Goal: Transaction & Acquisition: Purchase product/service

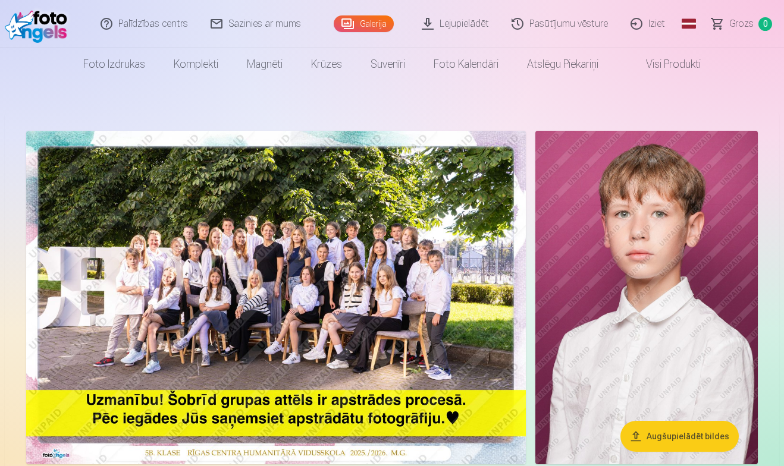
click at [356, 272] on img at bounding box center [275, 298] width 499 height 334
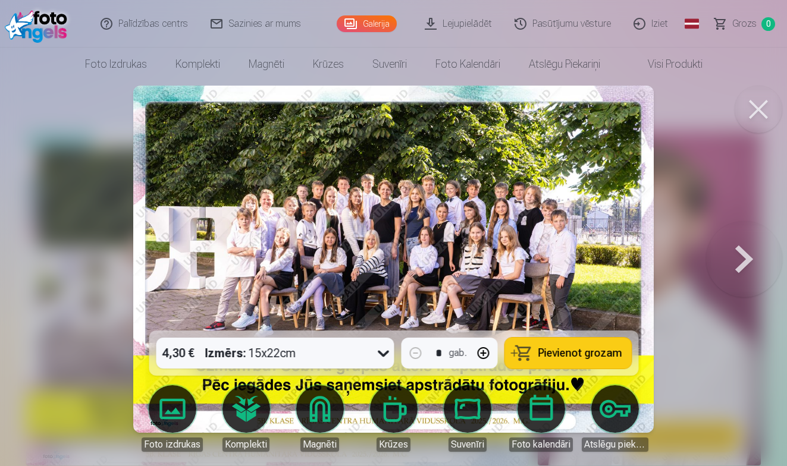
click at [757, 111] on button at bounding box center [758, 110] width 48 height 48
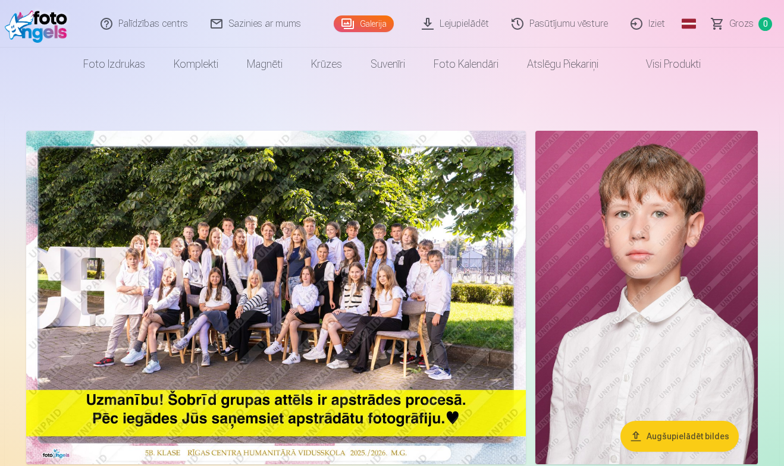
click at [364, 24] on link "Galerija" at bounding box center [364, 23] width 60 height 17
click at [296, 247] on img at bounding box center [275, 298] width 499 height 334
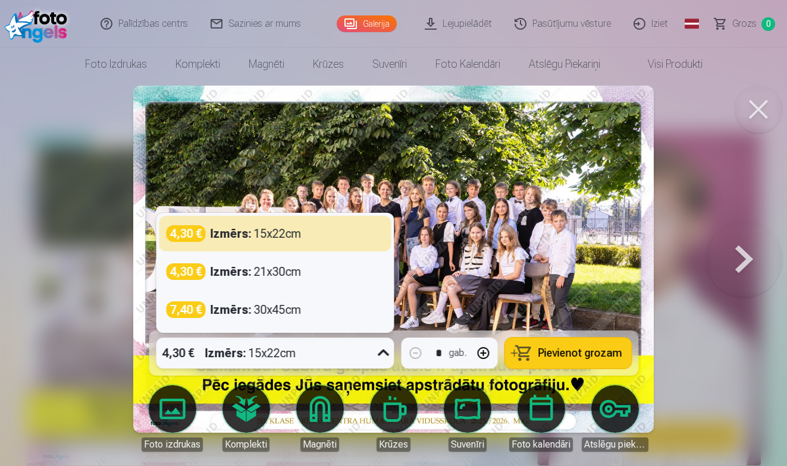
click at [313, 356] on div "4,30 € Izmērs : 15x22cm" at bounding box center [263, 353] width 215 height 31
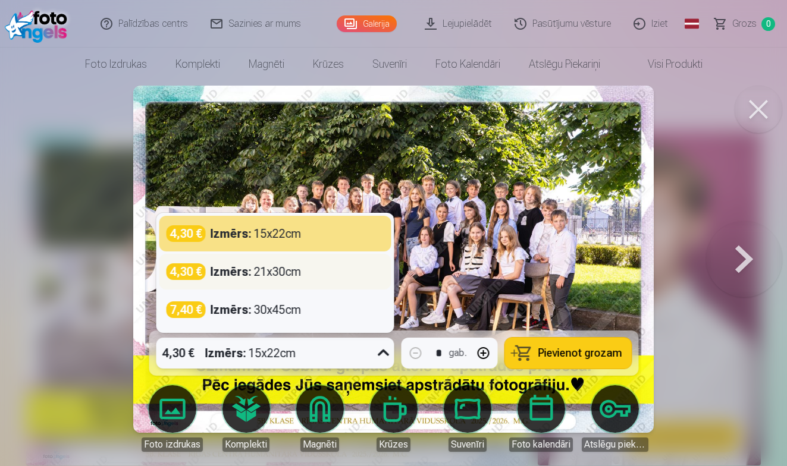
click at [292, 274] on div "Izmērs : 21x30cm" at bounding box center [255, 271] width 91 height 17
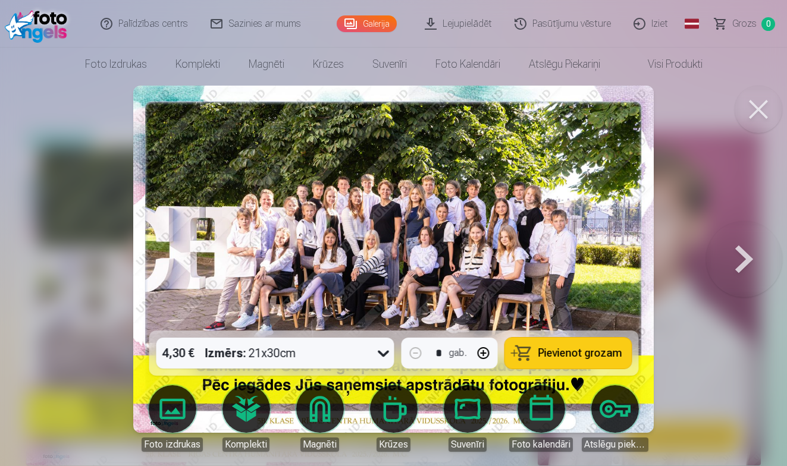
click at [574, 359] on button "Pievienot grozam" at bounding box center [567, 353] width 127 height 31
click at [739, 268] on button at bounding box center [744, 259] width 76 height 119
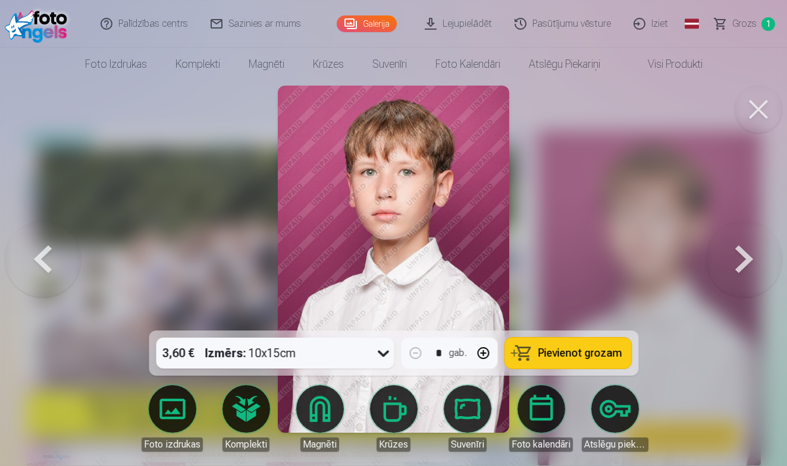
click at [739, 268] on button at bounding box center [744, 259] width 76 height 119
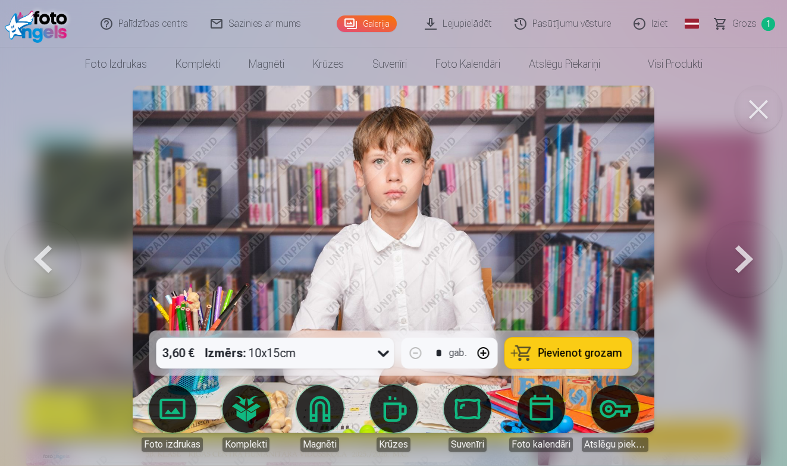
click at [739, 268] on button at bounding box center [744, 259] width 76 height 119
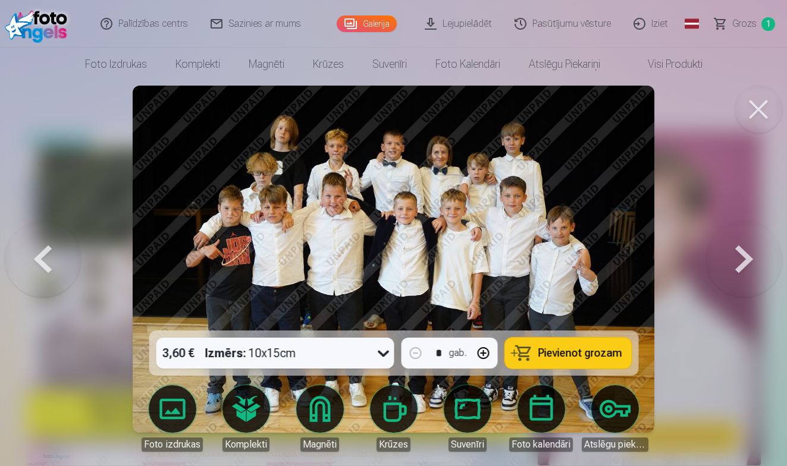
click at [578, 361] on button "Pievienot grozam" at bounding box center [567, 353] width 127 height 31
click at [740, 270] on button at bounding box center [744, 259] width 76 height 119
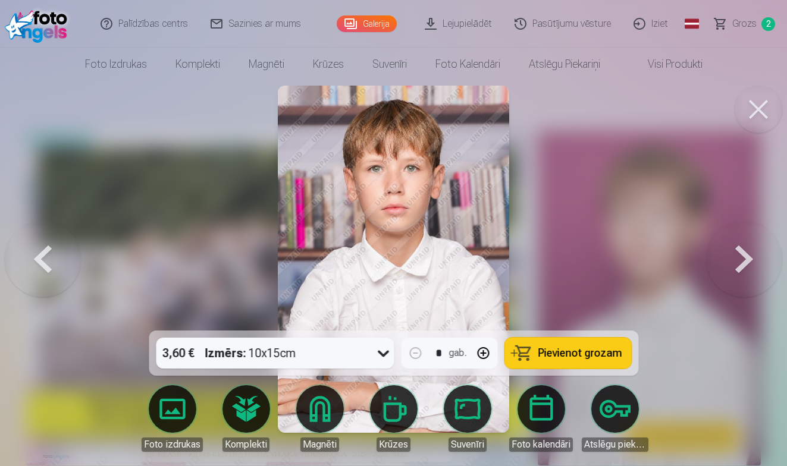
click at [740, 270] on button at bounding box center [744, 259] width 76 height 119
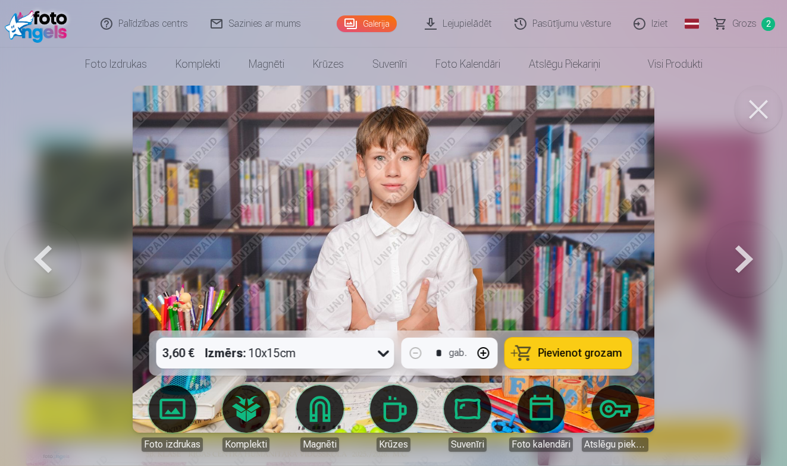
click at [541, 357] on span "Pievienot grozam" at bounding box center [579, 353] width 84 height 11
click at [735, 265] on button at bounding box center [744, 259] width 76 height 119
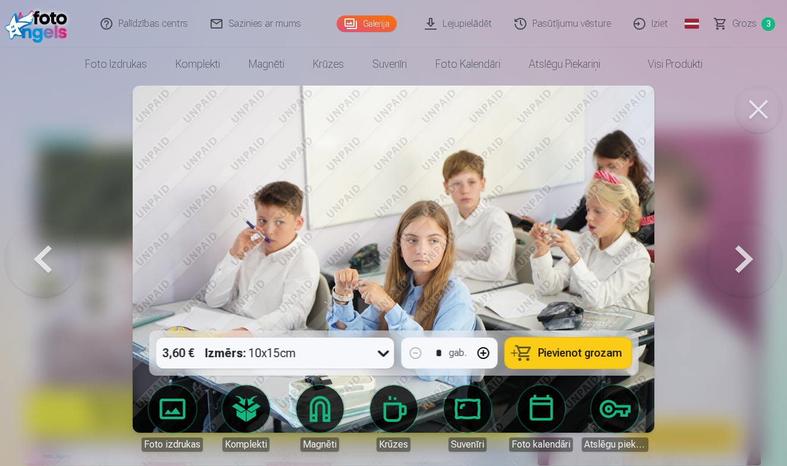
click at [735, 265] on button at bounding box center [744, 259] width 76 height 119
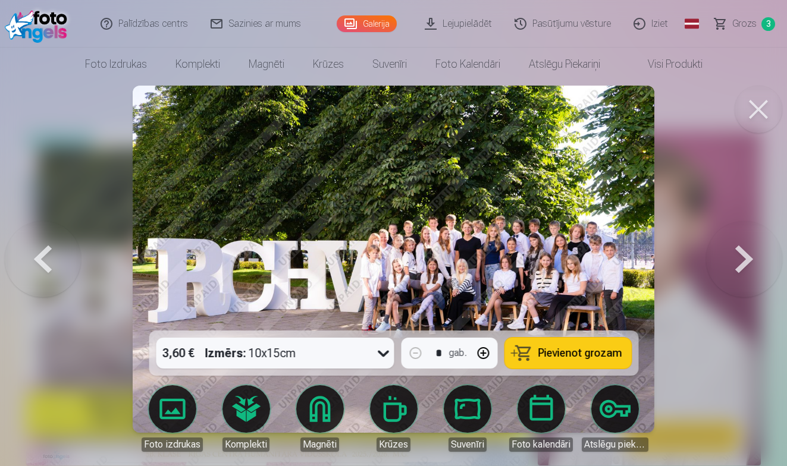
click at [599, 356] on span "Pievienot grozam" at bounding box center [579, 353] width 84 height 11
click at [738, 273] on button at bounding box center [744, 259] width 76 height 119
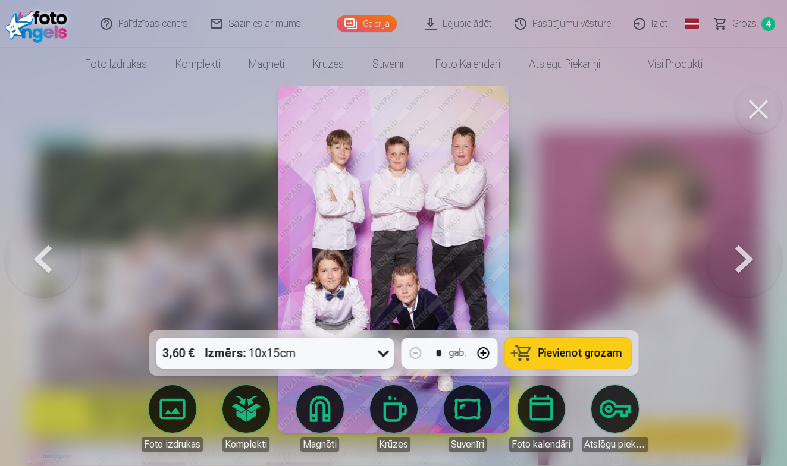
click at [527, 353] on button "Pievienot grozam" at bounding box center [567, 353] width 127 height 31
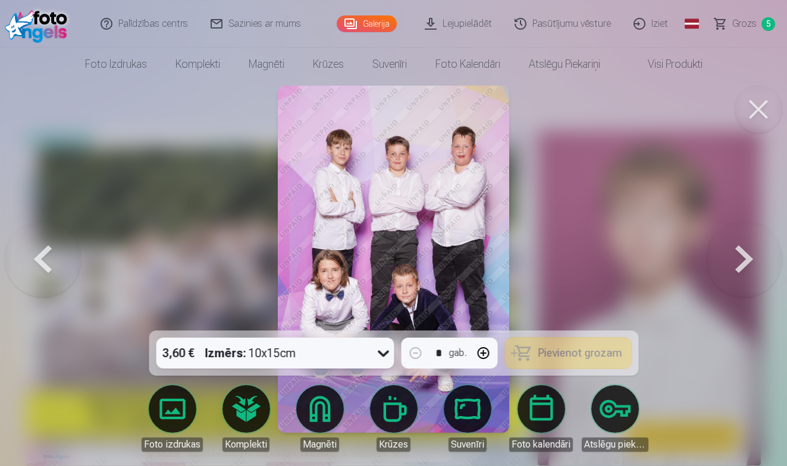
click at [737, 268] on button at bounding box center [744, 259] width 76 height 119
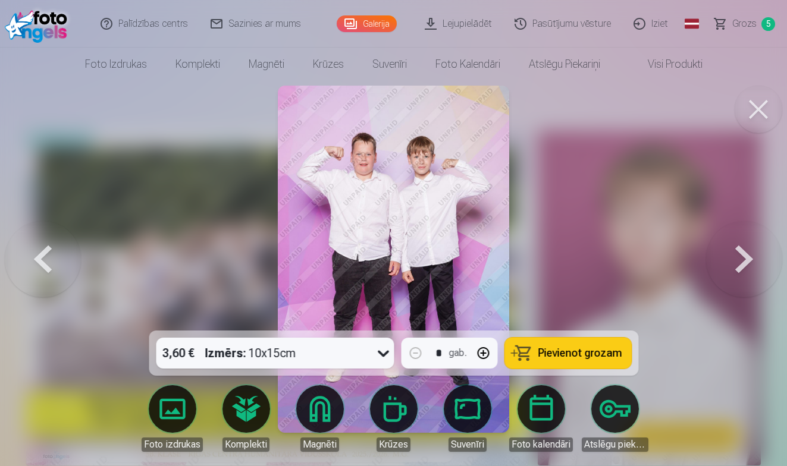
click at [556, 358] on span "Pievienot grozam" at bounding box center [579, 353] width 84 height 11
click at [735, 280] on button at bounding box center [744, 259] width 76 height 119
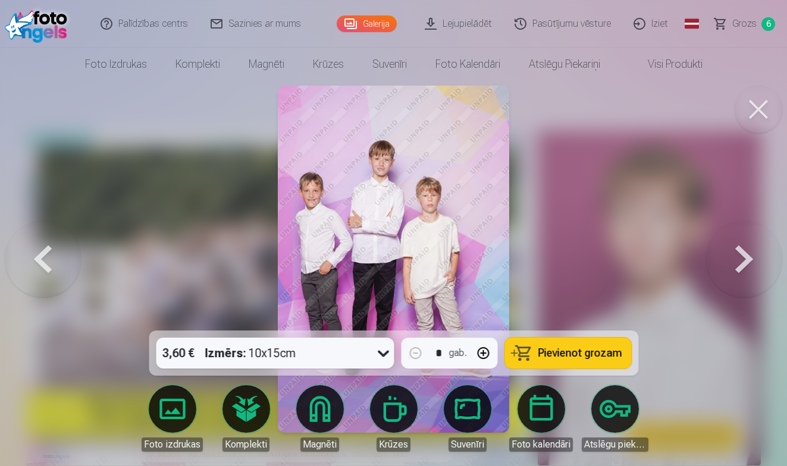
click at [572, 351] on span "Pievienot grozam" at bounding box center [579, 353] width 84 height 11
click at [744, 257] on button at bounding box center [744, 259] width 76 height 119
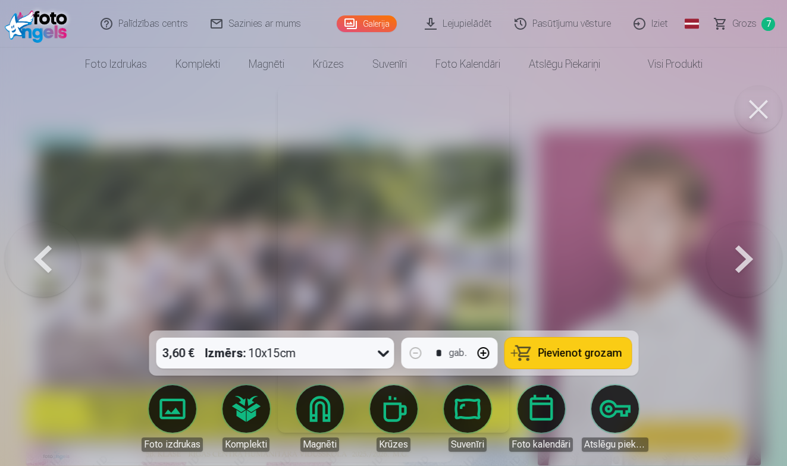
click at [744, 257] on button at bounding box center [744, 259] width 76 height 119
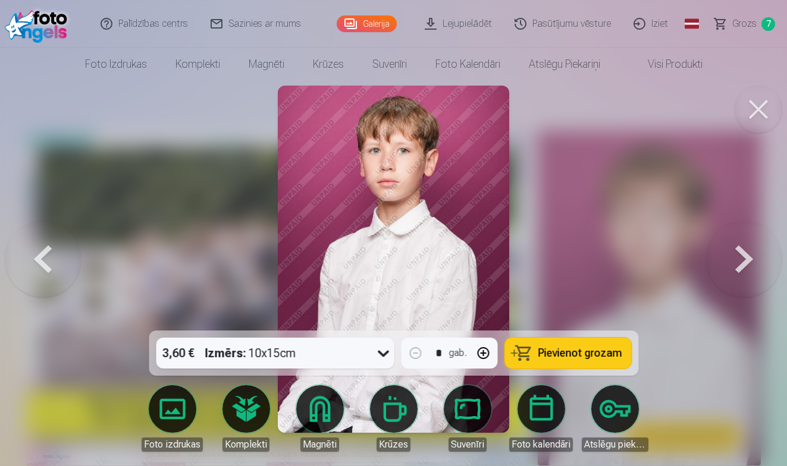
click at [744, 257] on button at bounding box center [744, 259] width 76 height 119
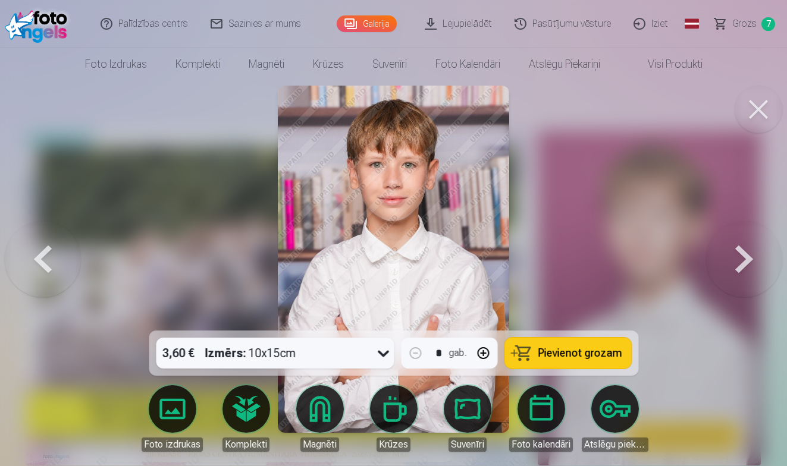
click at [606, 354] on span "Pievienot grozam" at bounding box center [579, 353] width 84 height 11
click at [737, 269] on button at bounding box center [744, 259] width 76 height 119
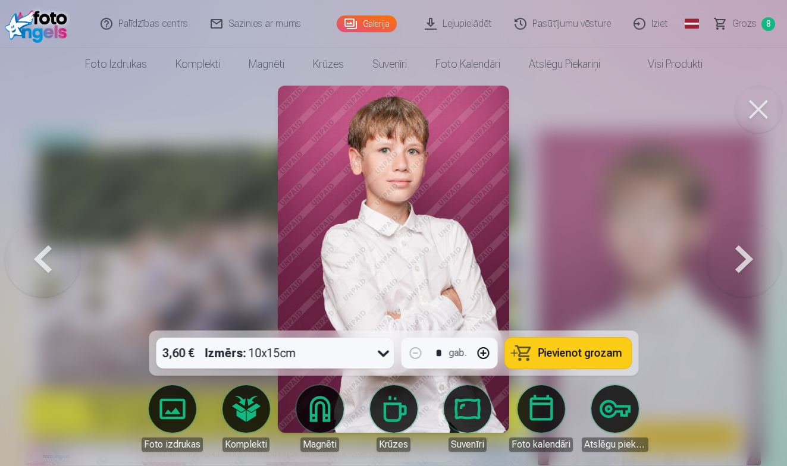
click at [737, 269] on button at bounding box center [744, 259] width 76 height 119
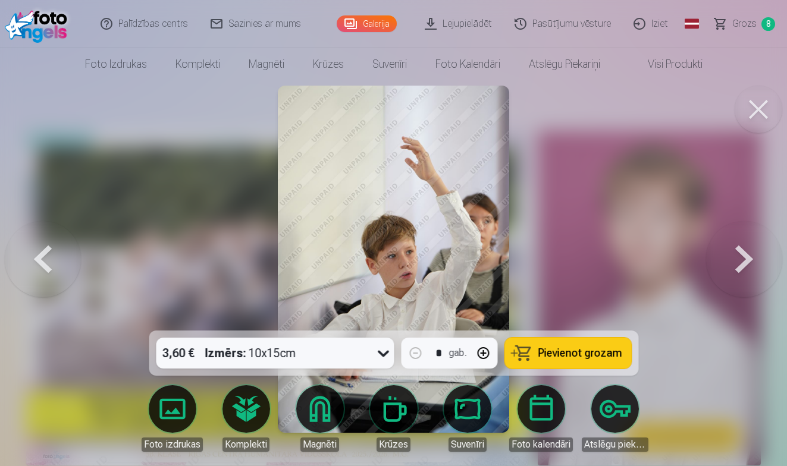
click at [737, 269] on button at bounding box center [744, 259] width 76 height 119
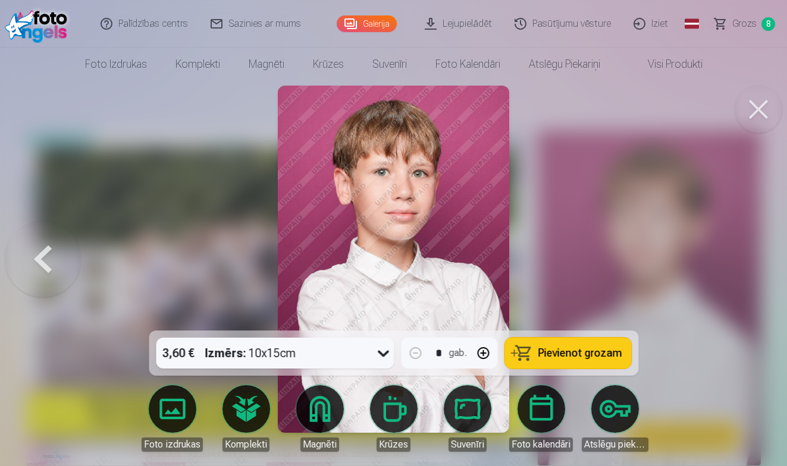
click at [737, 269] on div at bounding box center [393, 233] width 787 height 466
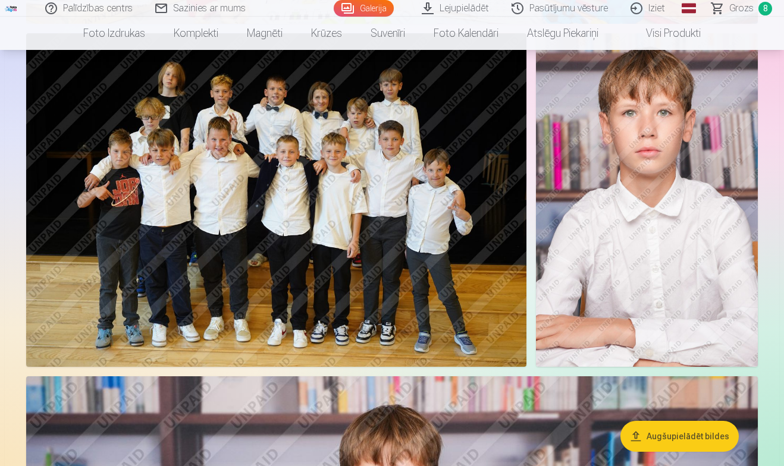
scroll to position [898, 0]
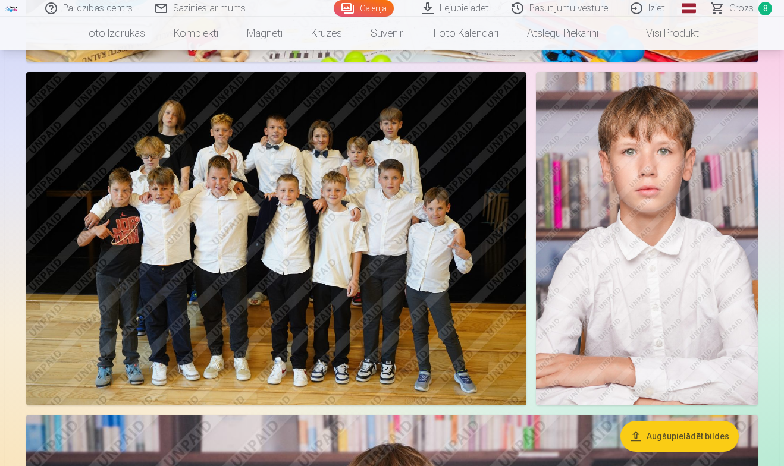
click at [641, 260] on img at bounding box center [647, 238] width 222 height 333
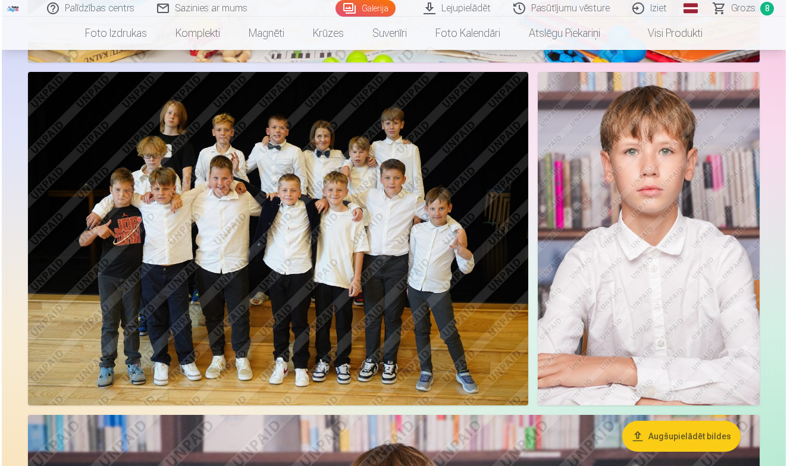
scroll to position [899, 0]
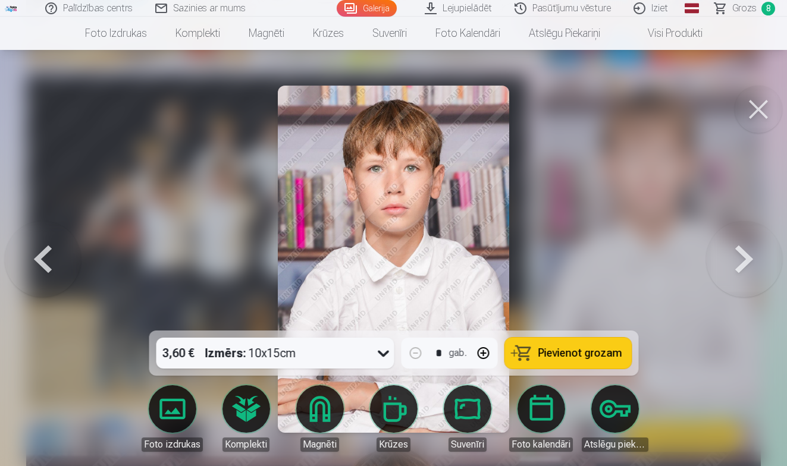
click at [564, 353] on span "Pievienot grozam" at bounding box center [579, 353] width 84 height 11
click at [765, 113] on button at bounding box center [758, 110] width 48 height 48
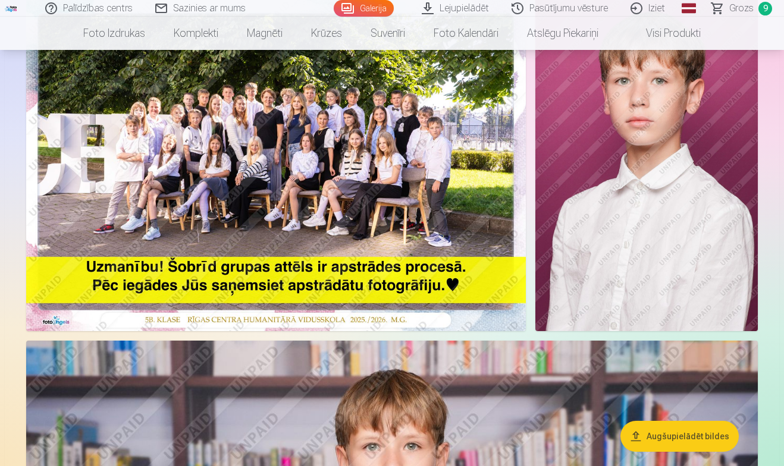
scroll to position [61, 0]
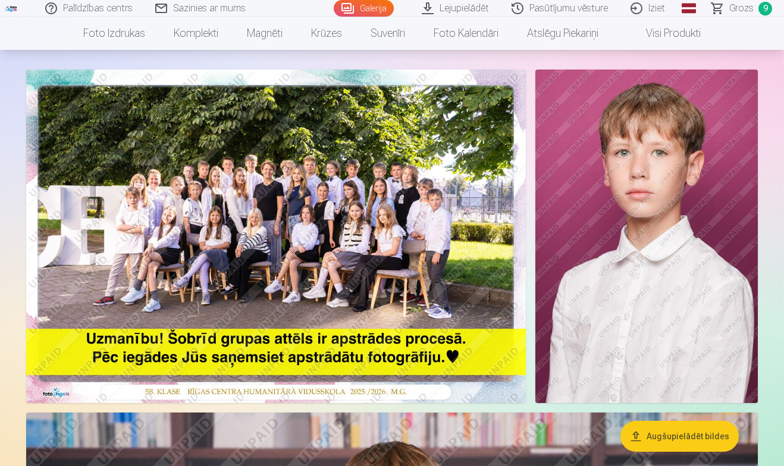
click at [624, 189] on img at bounding box center [646, 237] width 222 height 334
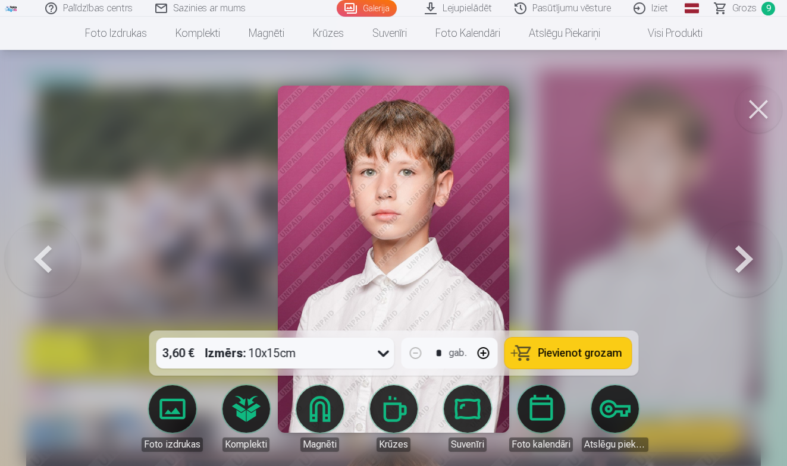
click at [606, 348] on span "Pievienot grozam" at bounding box center [579, 353] width 84 height 11
click at [741, 276] on button at bounding box center [744, 259] width 76 height 119
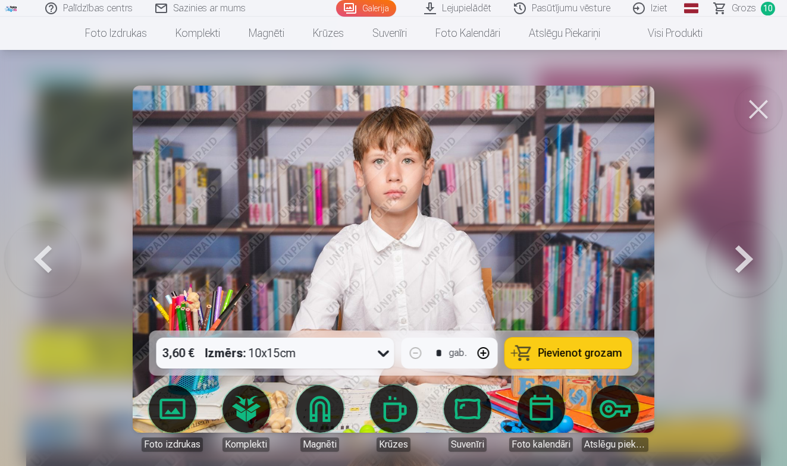
click at [750, 106] on button at bounding box center [758, 110] width 48 height 48
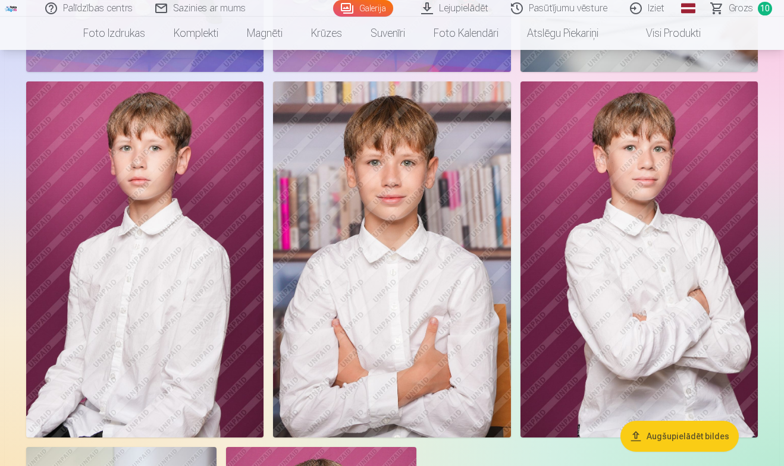
scroll to position [2840, 0]
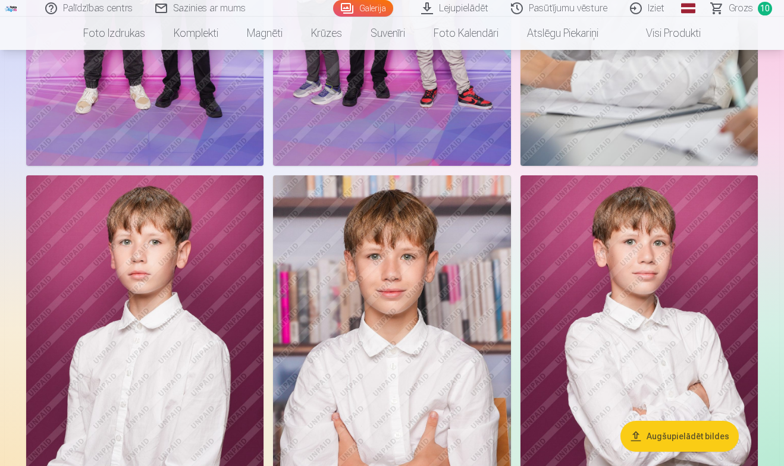
click at [181, 243] on img at bounding box center [144, 353] width 237 height 356
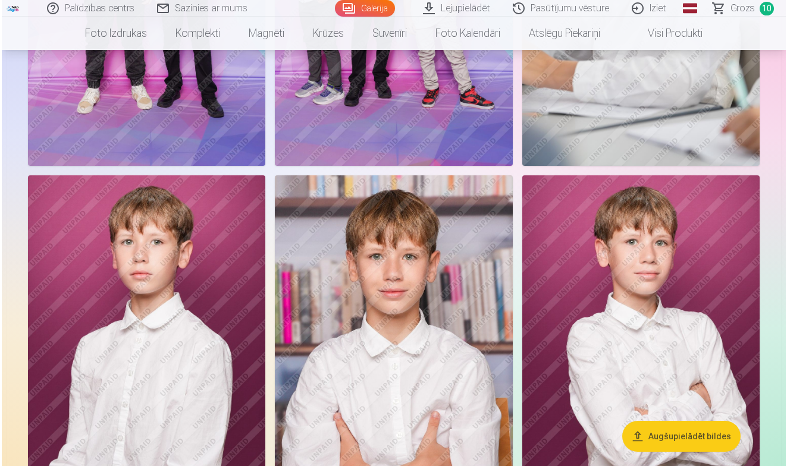
scroll to position [2850, 0]
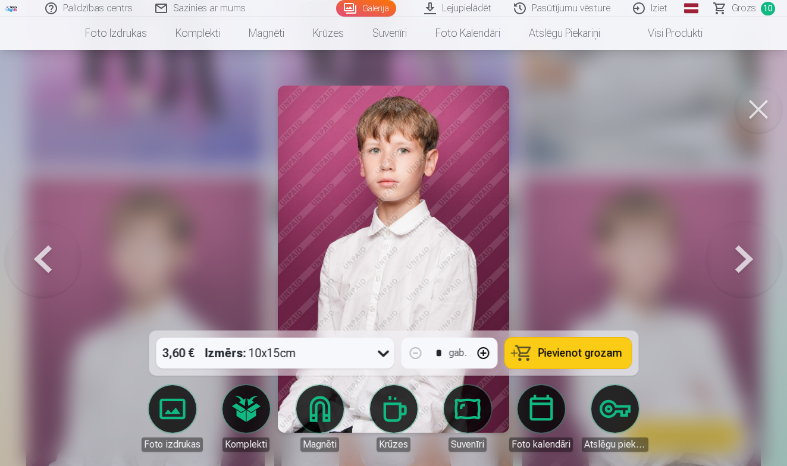
click at [590, 358] on span "Pievienot grozam" at bounding box center [579, 353] width 84 height 11
click at [753, 114] on button at bounding box center [758, 110] width 48 height 48
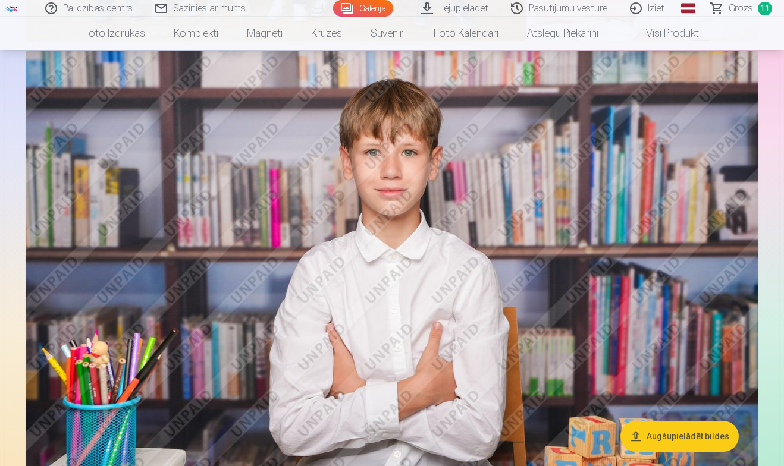
scroll to position [1257, 0]
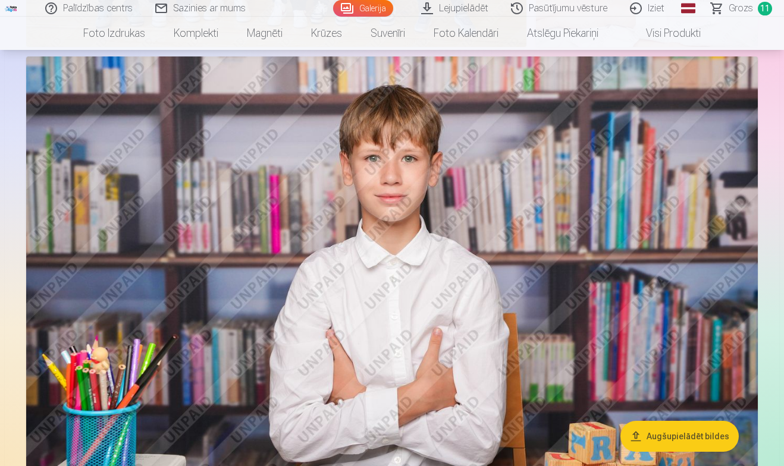
click at [743, 10] on span "Grozs" at bounding box center [740, 8] width 24 height 14
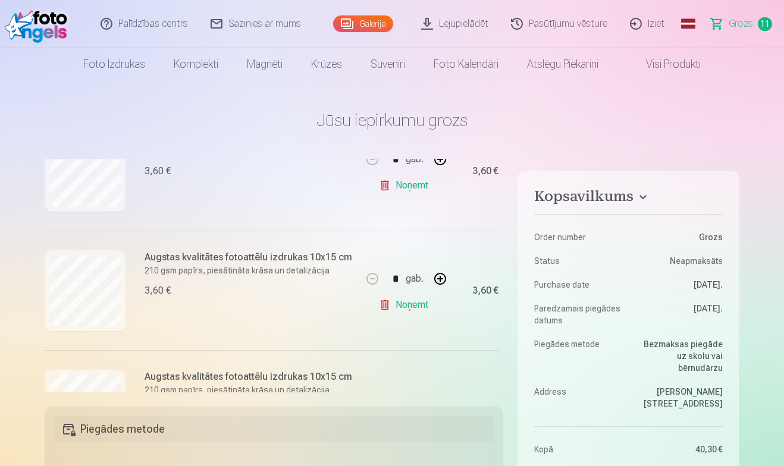
scroll to position [327, 0]
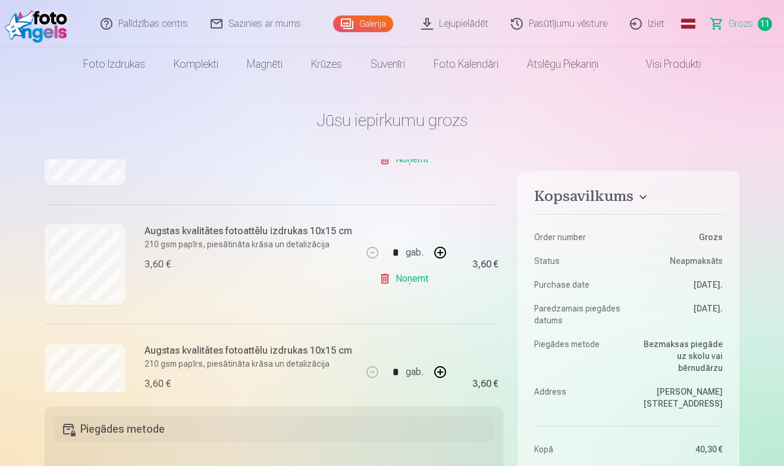
click at [436, 250] on button "button" at bounding box center [440, 252] width 29 height 29
type input "*"
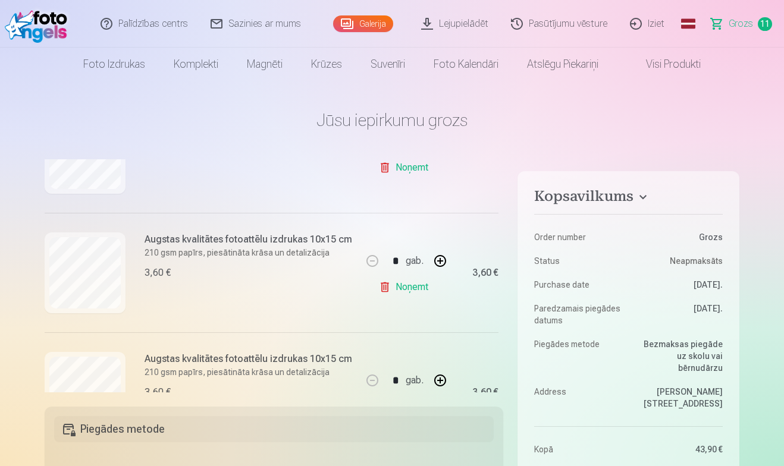
scroll to position [921, 0]
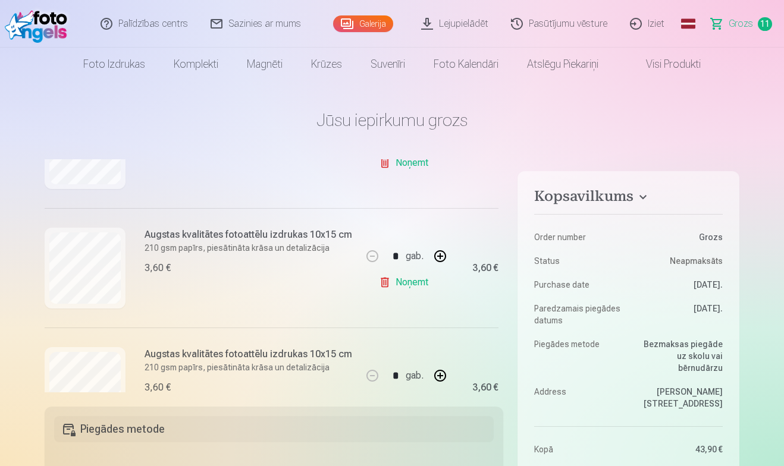
click at [433, 262] on button "button" at bounding box center [440, 256] width 29 height 29
type input "*"
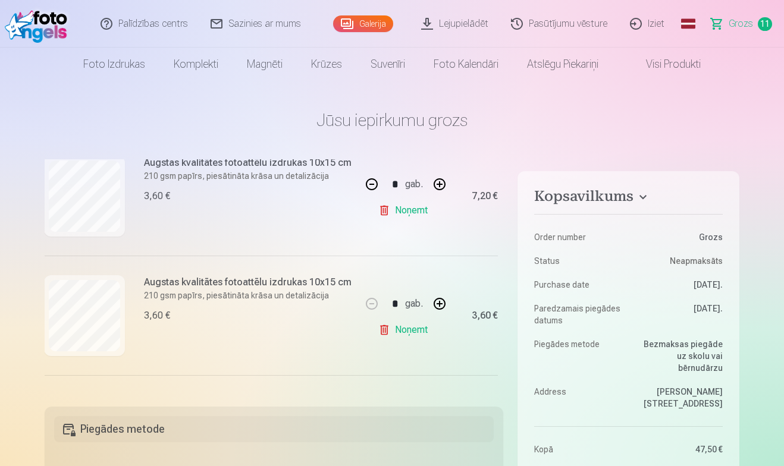
scroll to position [994, 1]
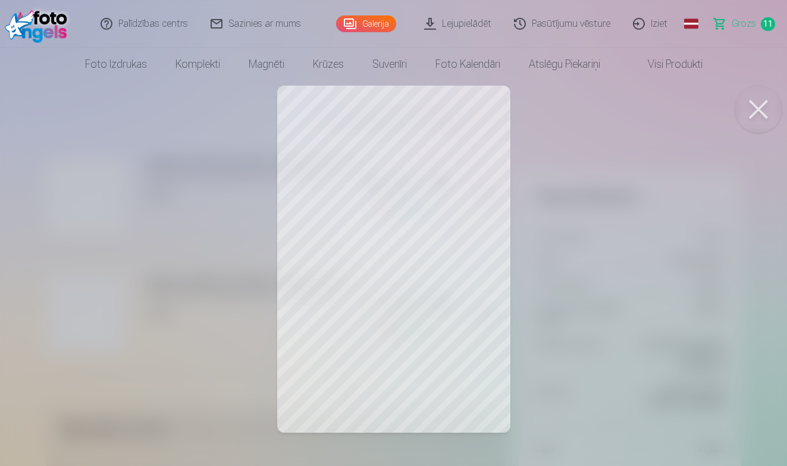
click at [752, 109] on button at bounding box center [758, 110] width 48 height 48
click at [750, 116] on button at bounding box center [758, 110] width 48 height 48
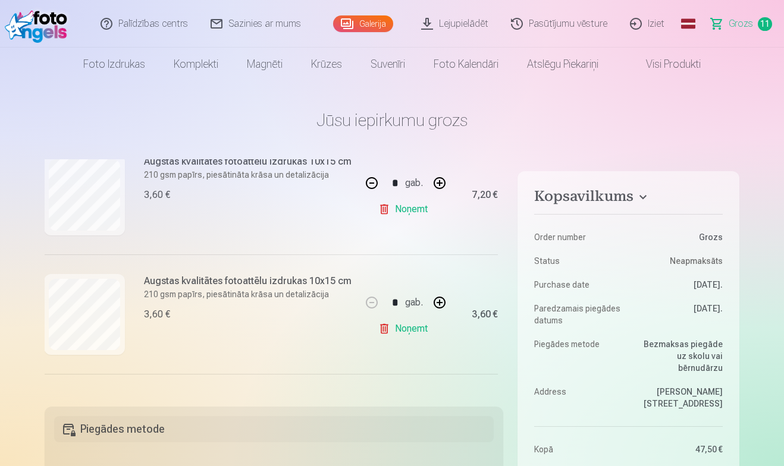
click at [404, 331] on link "Noņemt" at bounding box center [405, 329] width 54 height 24
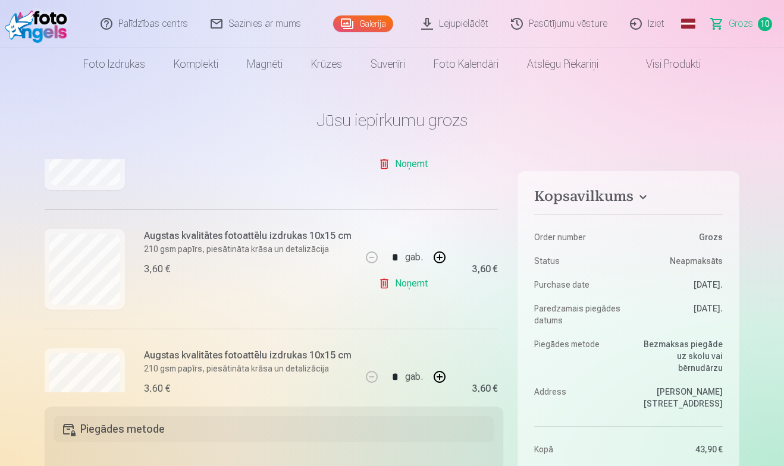
scroll to position [1042, 1]
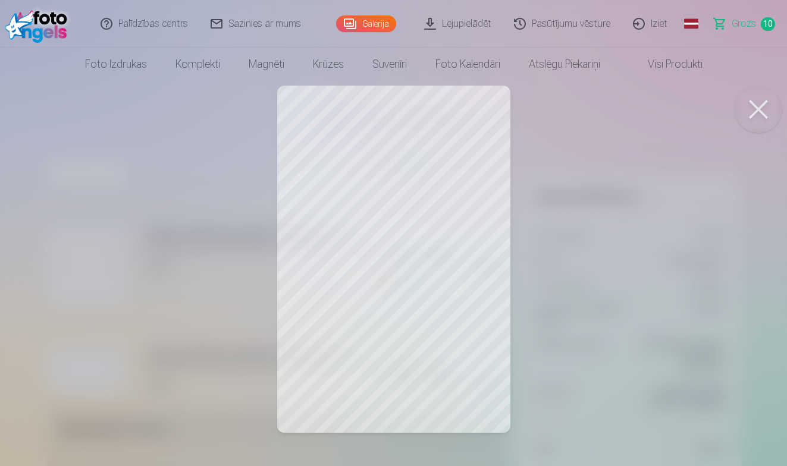
click at [760, 109] on button at bounding box center [758, 110] width 48 height 48
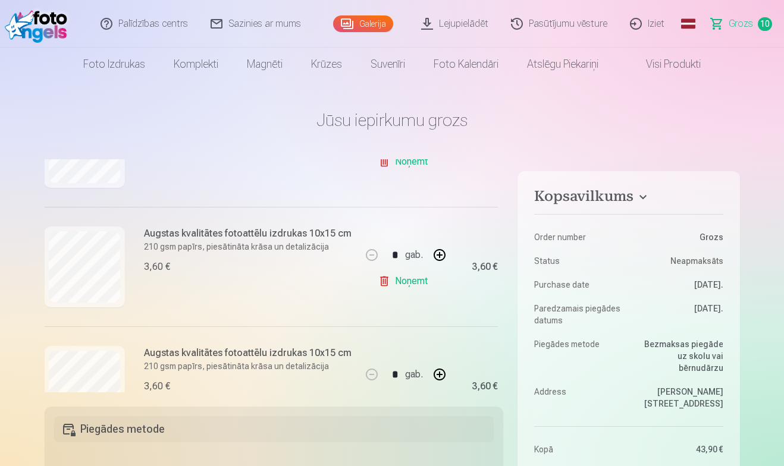
scroll to position [1098, 1]
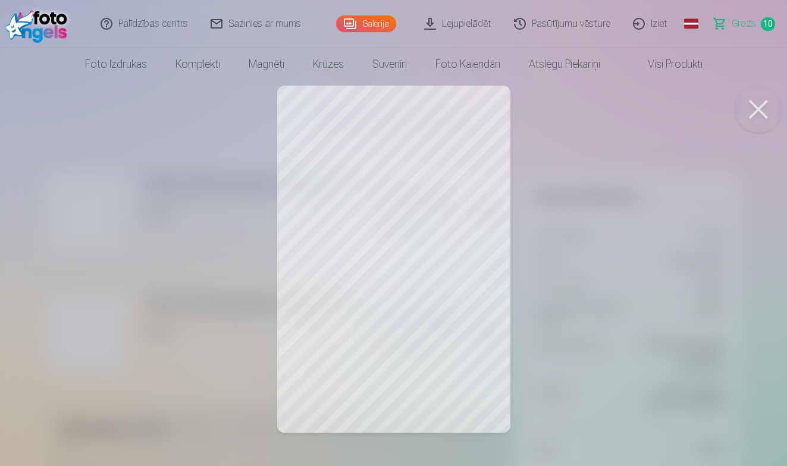
click at [757, 107] on button at bounding box center [758, 110] width 48 height 48
click at [757, 110] on button at bounding box center [758, 110] width 48 height 48
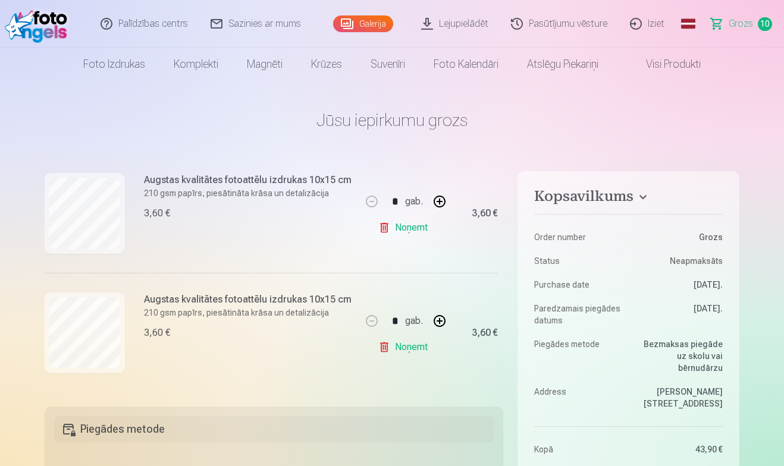
click at [410, 339] on link "Noņemt" at bounding box center [405, 347] width 54 height 24
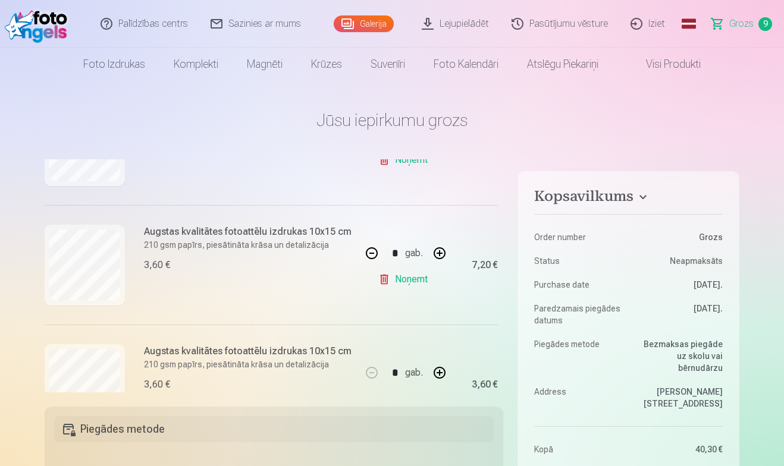
scroll to position [979, 1]
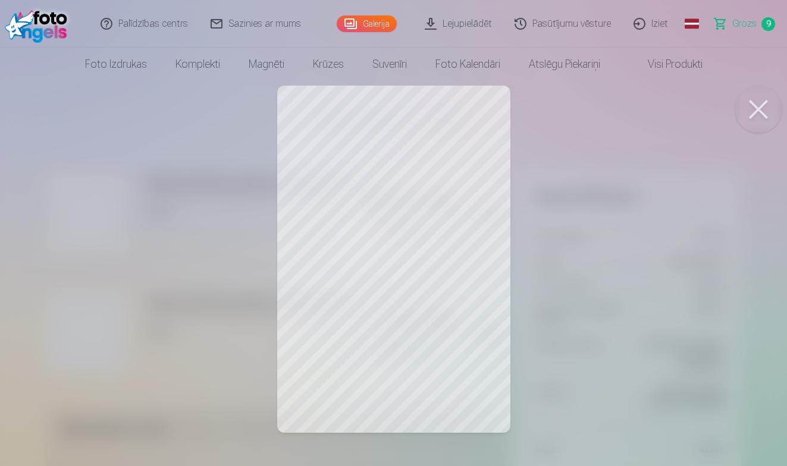
click at [759, 114] on button at bounding box center [758, 110] width 48 height 48
click at [755, 111] on button at bounding box center [758, 110] width 48 height 48
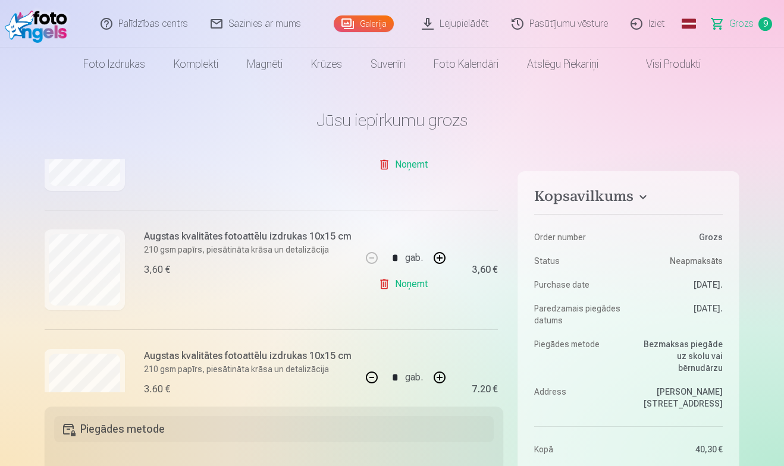
scroll to position [798, 1]
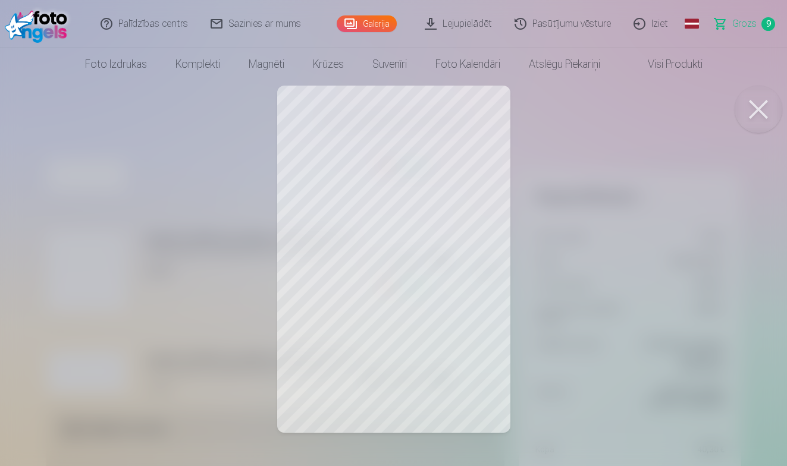
click at [754, 112] on button at bounding box center [758, 110] width 48 height 48
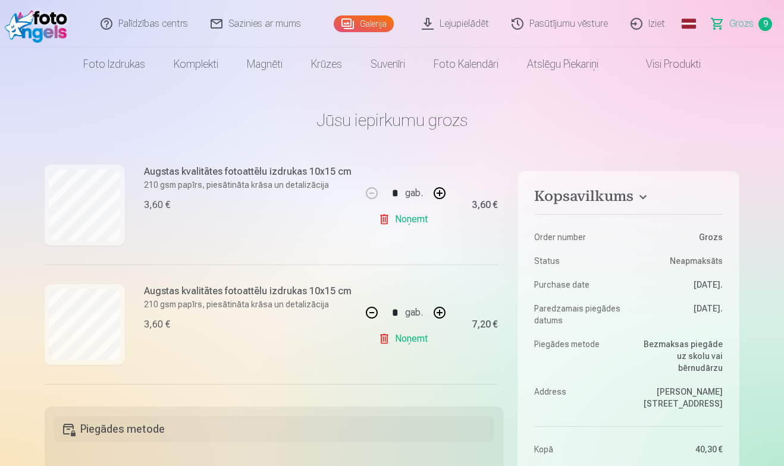
scroll to position [262, 1]
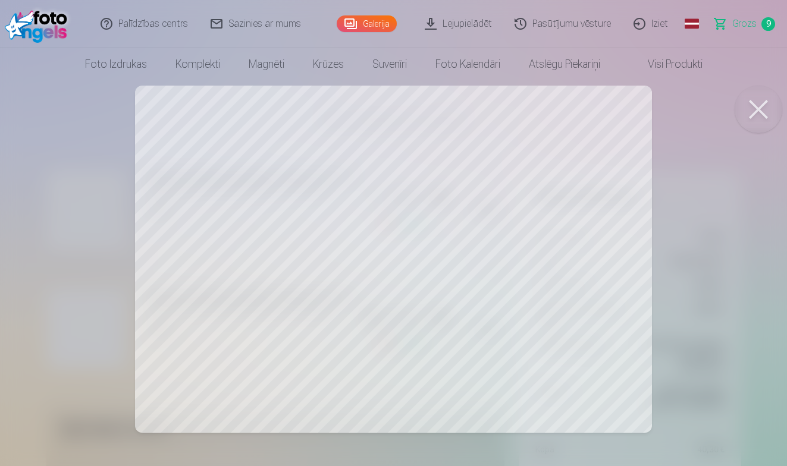
click at [762, 115] on button at bounding box center [758, 110] width 48 height 48
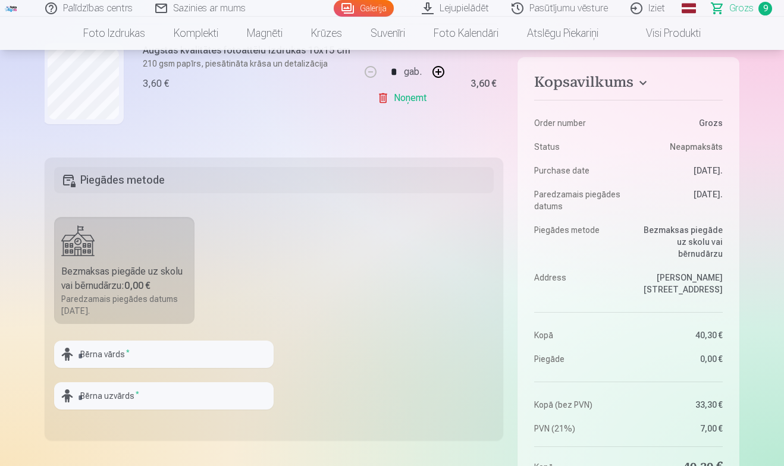
scroll to position [264, 0]
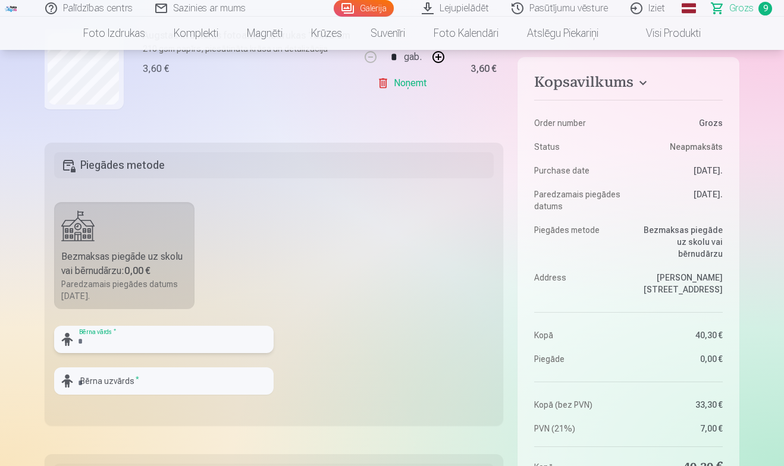
click at [249, 338] on input "text" at bounding box center [163, 339] width 219 height 27
type input "*******"
type input "********"
click at [335, 347] on fieldset "Piegādes metode Bezmaksas piegāde uz skolu vai bērnudārzu : 0,00 € Paredzamais …" at bounding box center [274, 284] width 458 height 283
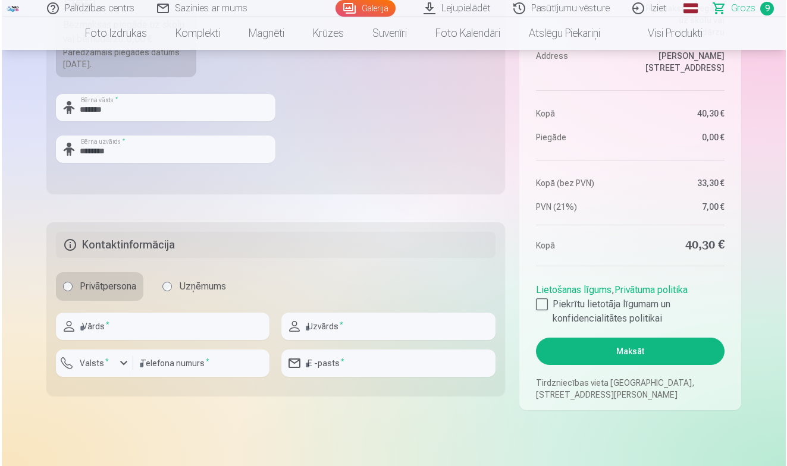
scroll to position [503, 0]
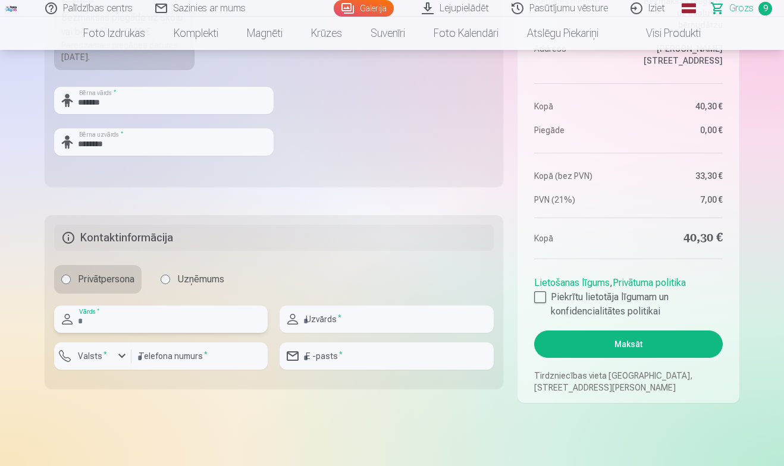
click at [249, 319] on input "text" at bounding box center [160, 319] width 213 height 27
type input "*****"
type input "*******"
type input "********"
type input "**********"
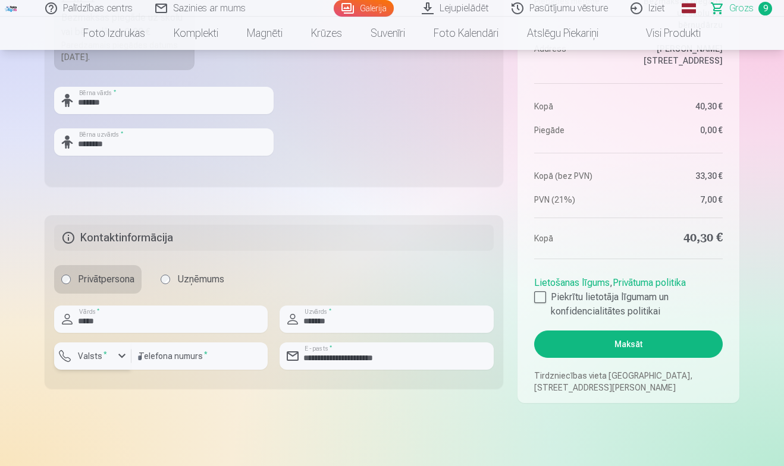
click at [122, 360] on div "button" at bounding box center [122, 356] width 14 height 14
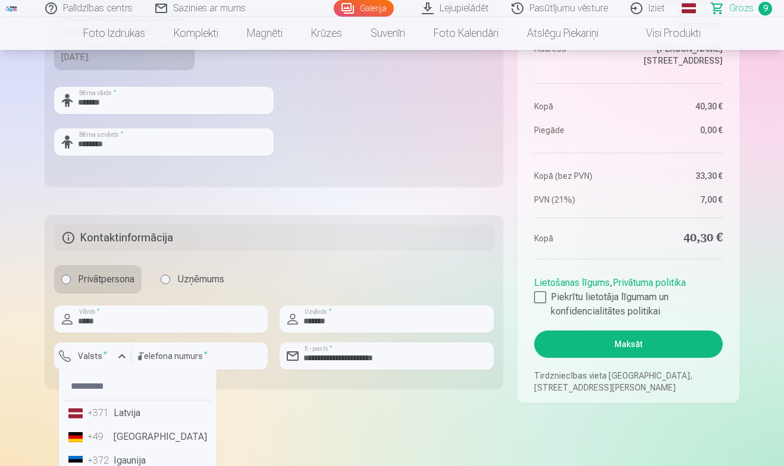
click at [117, 422] on li "+371 Latvija" at bounding box center [138, 413] width 148 height 24
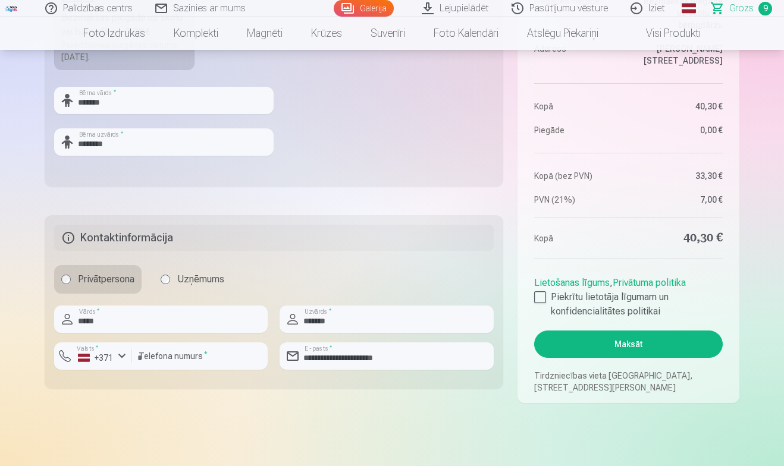
click at [288, 249] on h5 "Kontaktinformācija" at bounding box center [273, 238] width 439 height 26
click at [539, 305] on label "Piekrītu lietotāja līgumam un konfidencialitātes politikai" at bounding box center [628, 304] width 188 height 29
click at [599, 352] on button "Maksāt" at bounding box center [628, 344] width 188 height 27
